Goal: Task Accomplishment & Management: Manage account settings

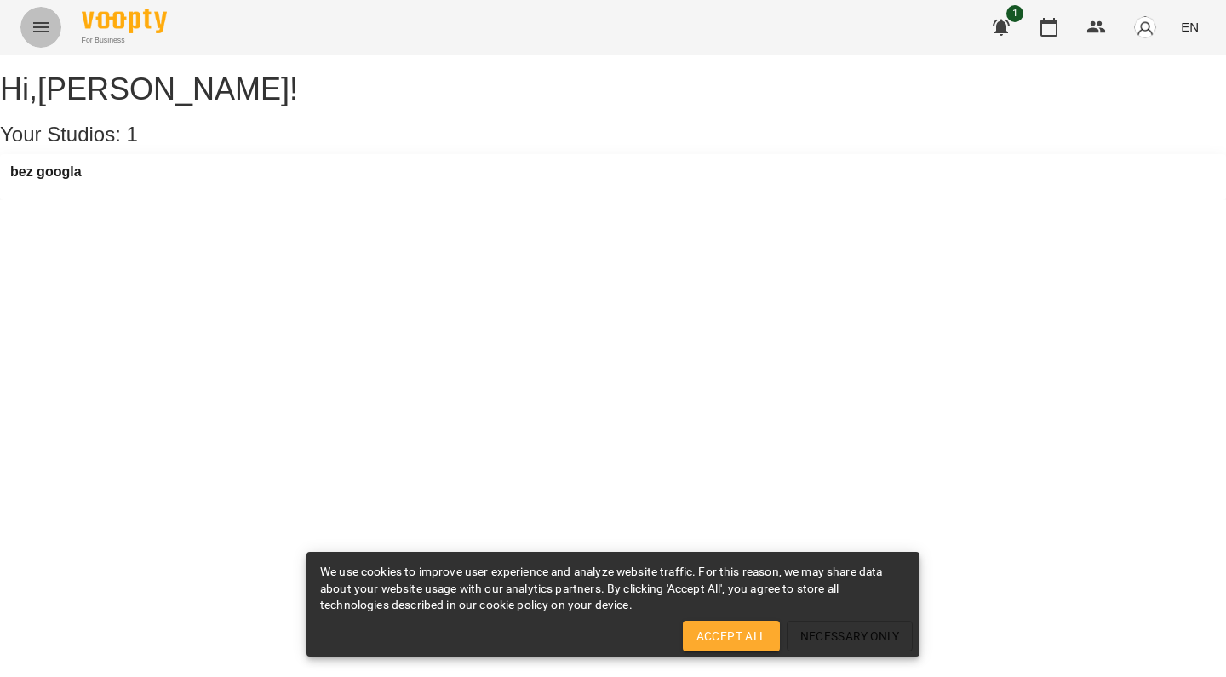
click at [41, 39] on button "Menu" at bounding box center [40, 27] width 41 height 41
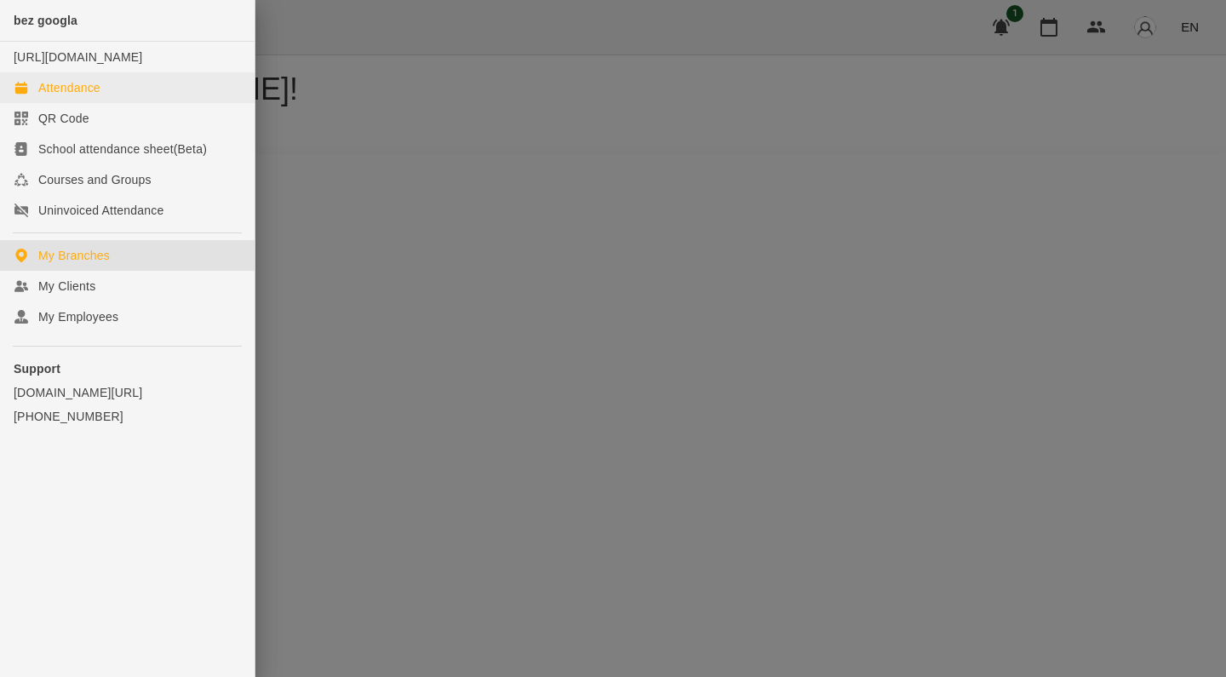
click at [85, 96] on div "Attendance" at bounding box center [69, 87] width 62 height 17
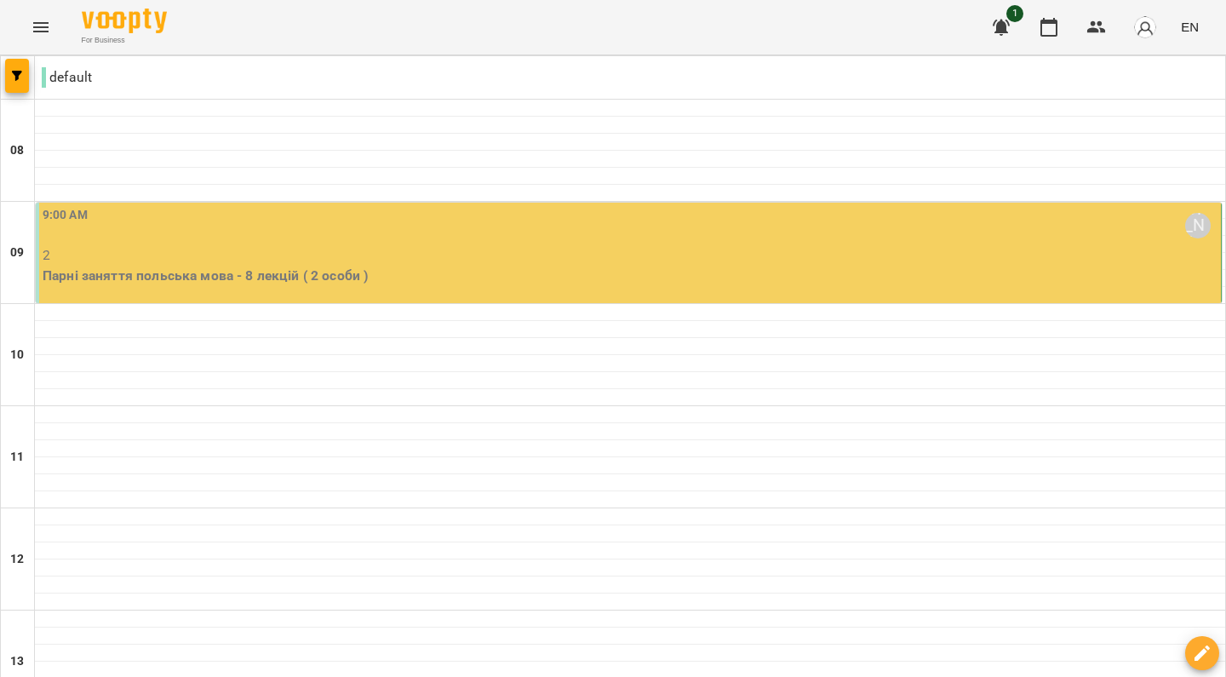
click at [735, 278] on p "Парні заняття польська мова - 8 лекцій ( 2 особи )" at bounding box center [630, 276] width 1175 height 20
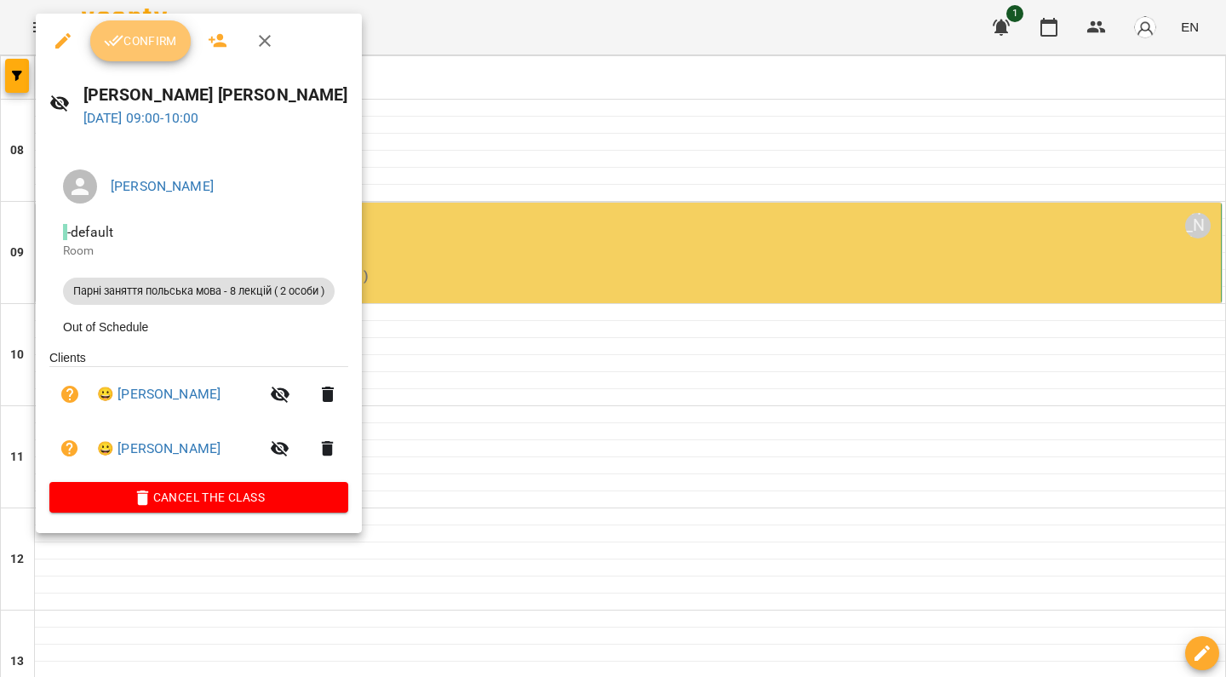
click at [164, 29] on button "Confirm" at bounding box center [140, 40] width 101 height 41
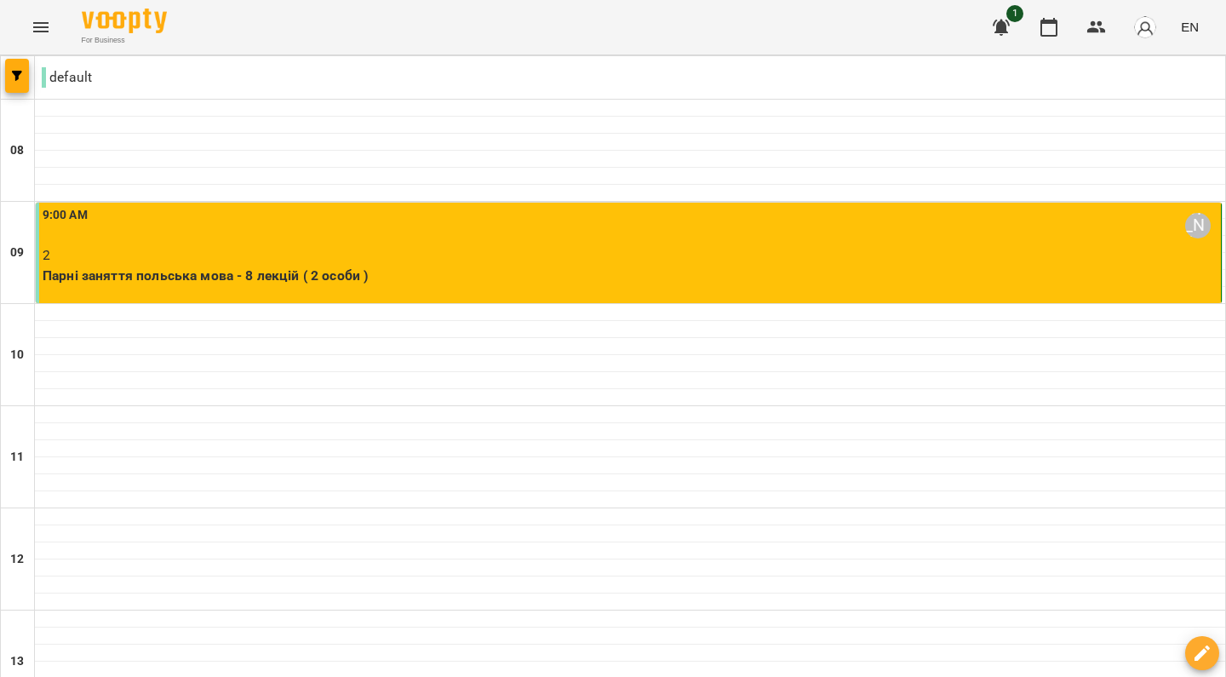
click at [277, 261] on p "2" at bounding box center [630, 255] width 1175 height 20
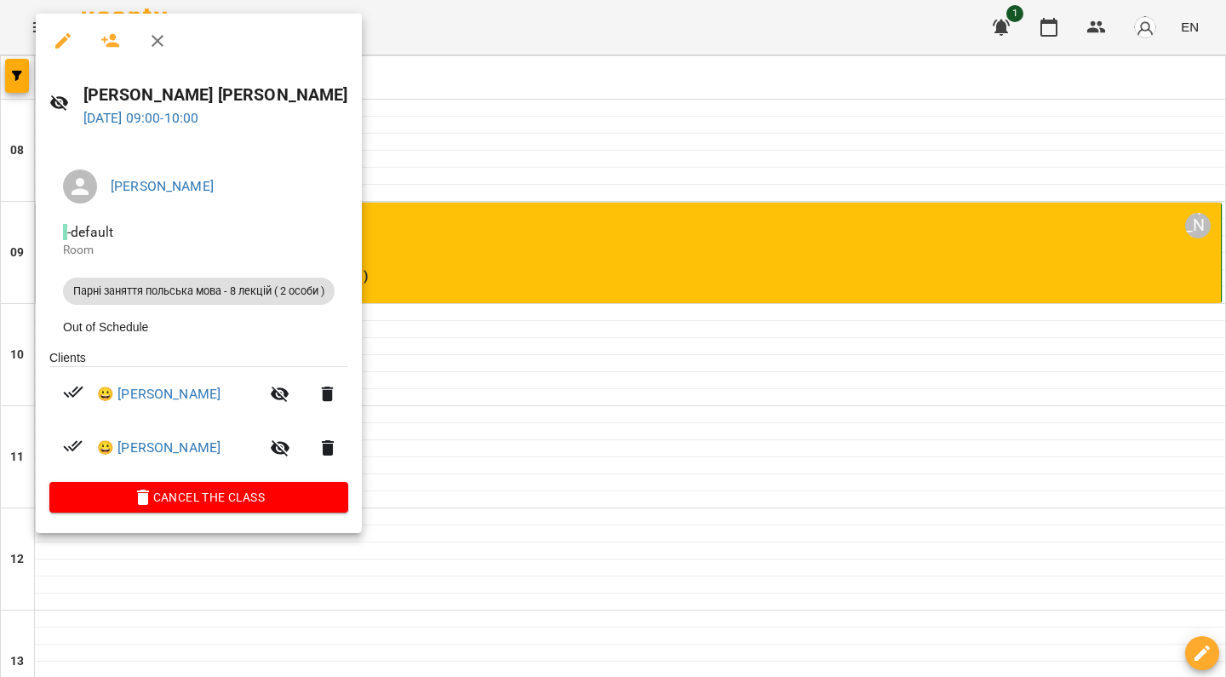
click at [529, 292] on div at bounding box center [613, 338] width 1226 height 677
